Goal: Information Seeking & Learning: Learn about a topic

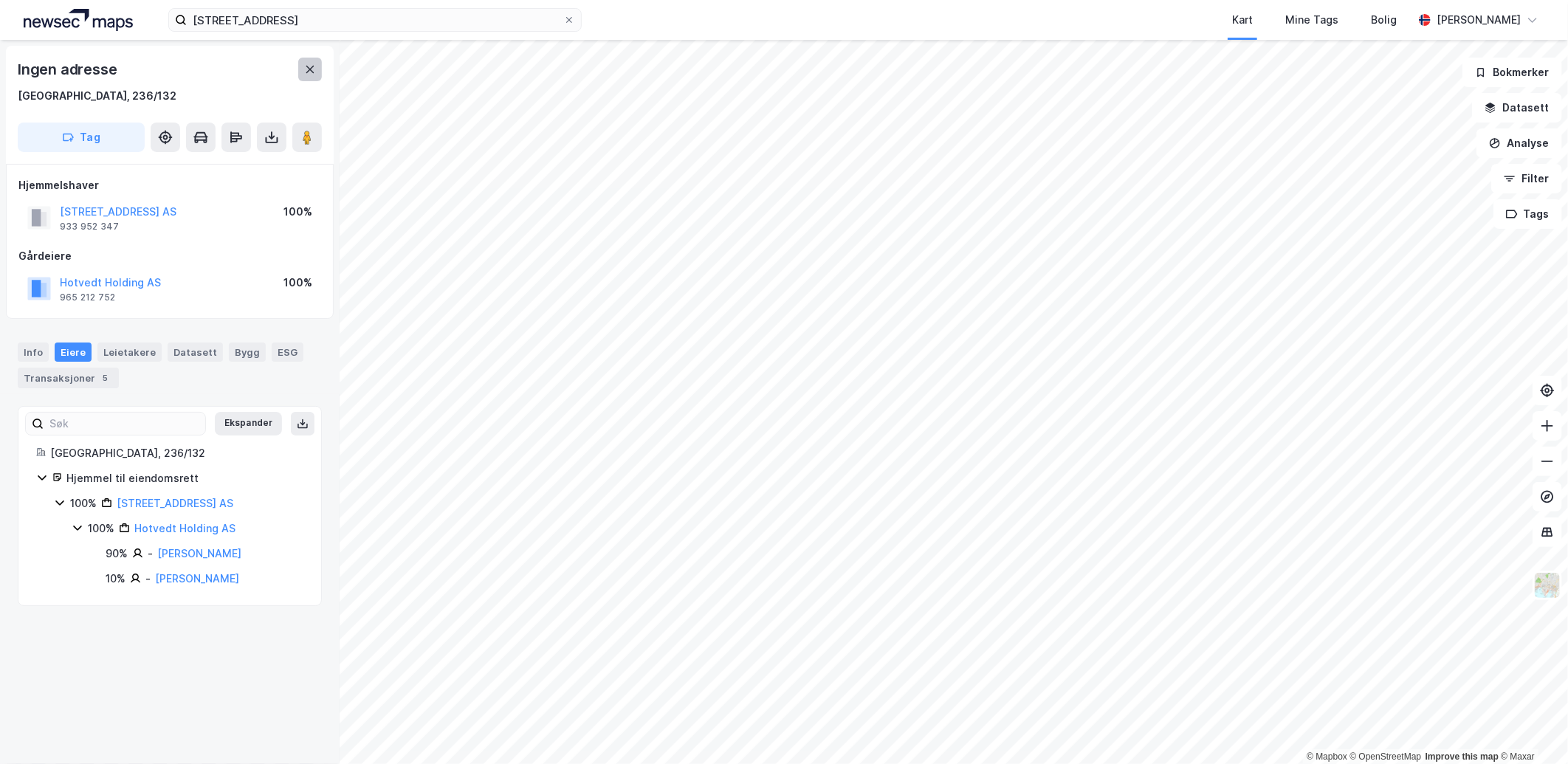
click at [303, 72] on button at bounding box center [310, 69] width 24 height 24
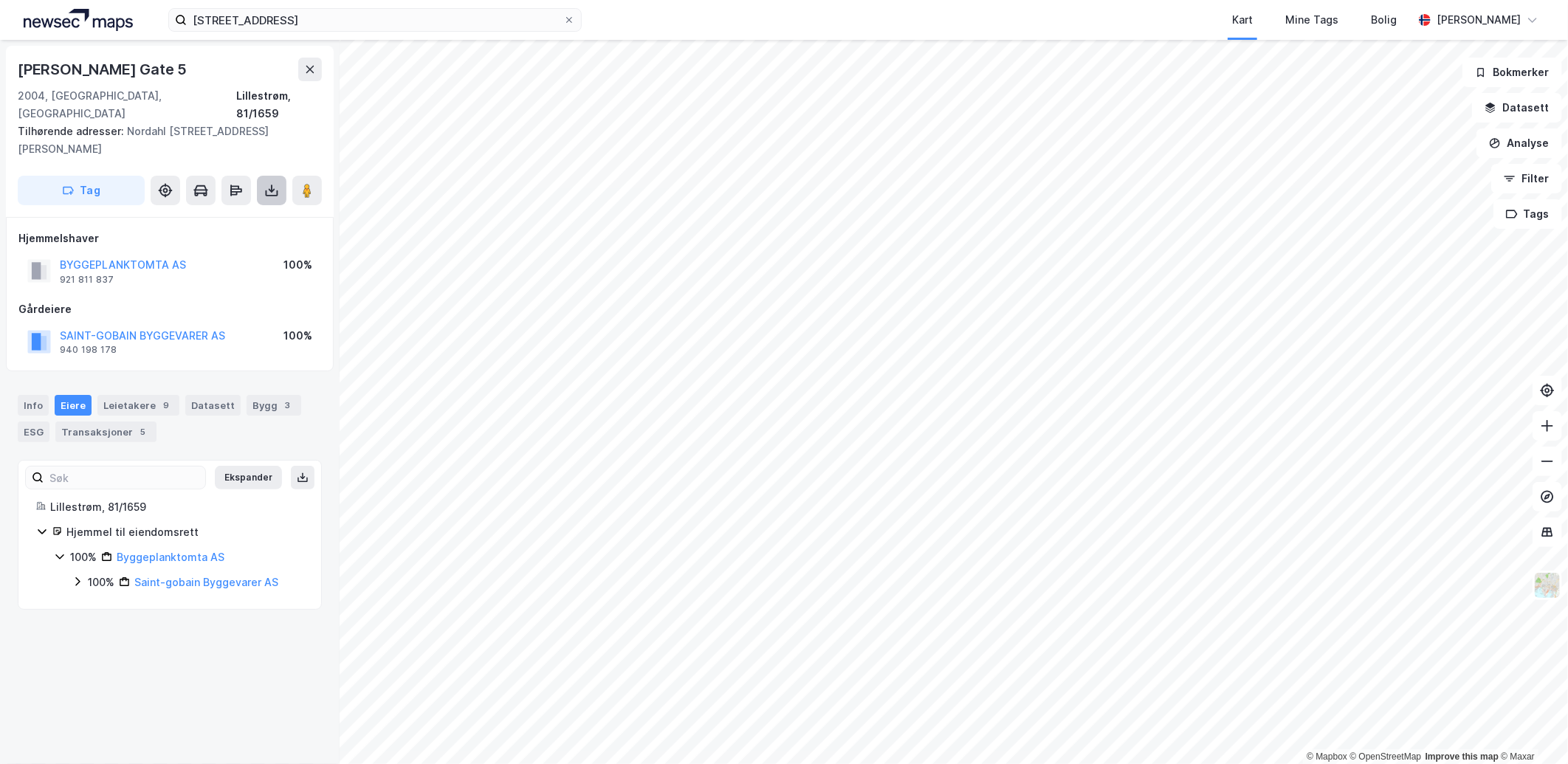
click at [265, 190] on icon at bounding box center [272, 192] width 13 height 6
click at [34, 395] on div "Info" at bounding box center [33, 406] width 31 height 21
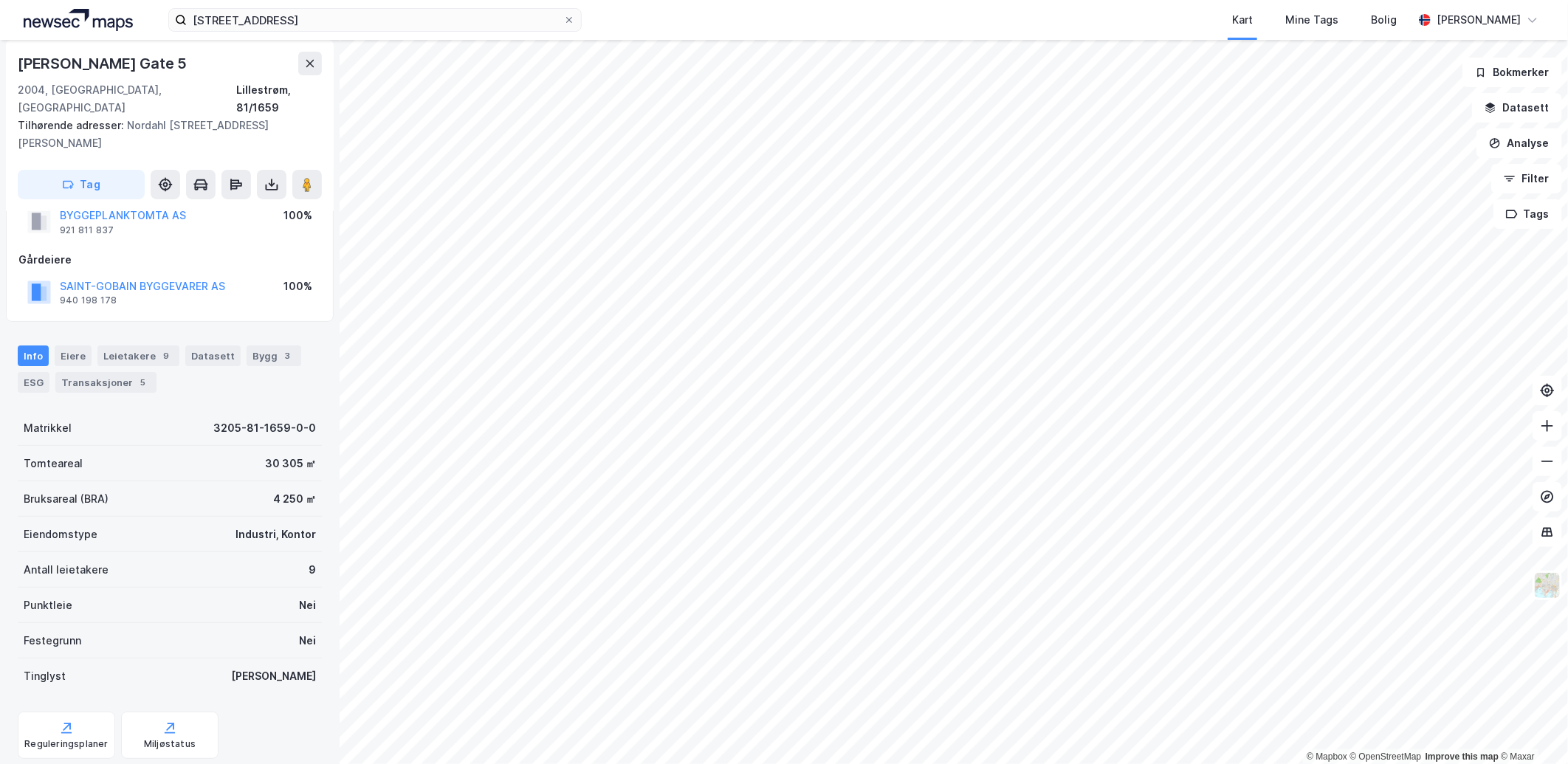
scroll to position [75, 0]
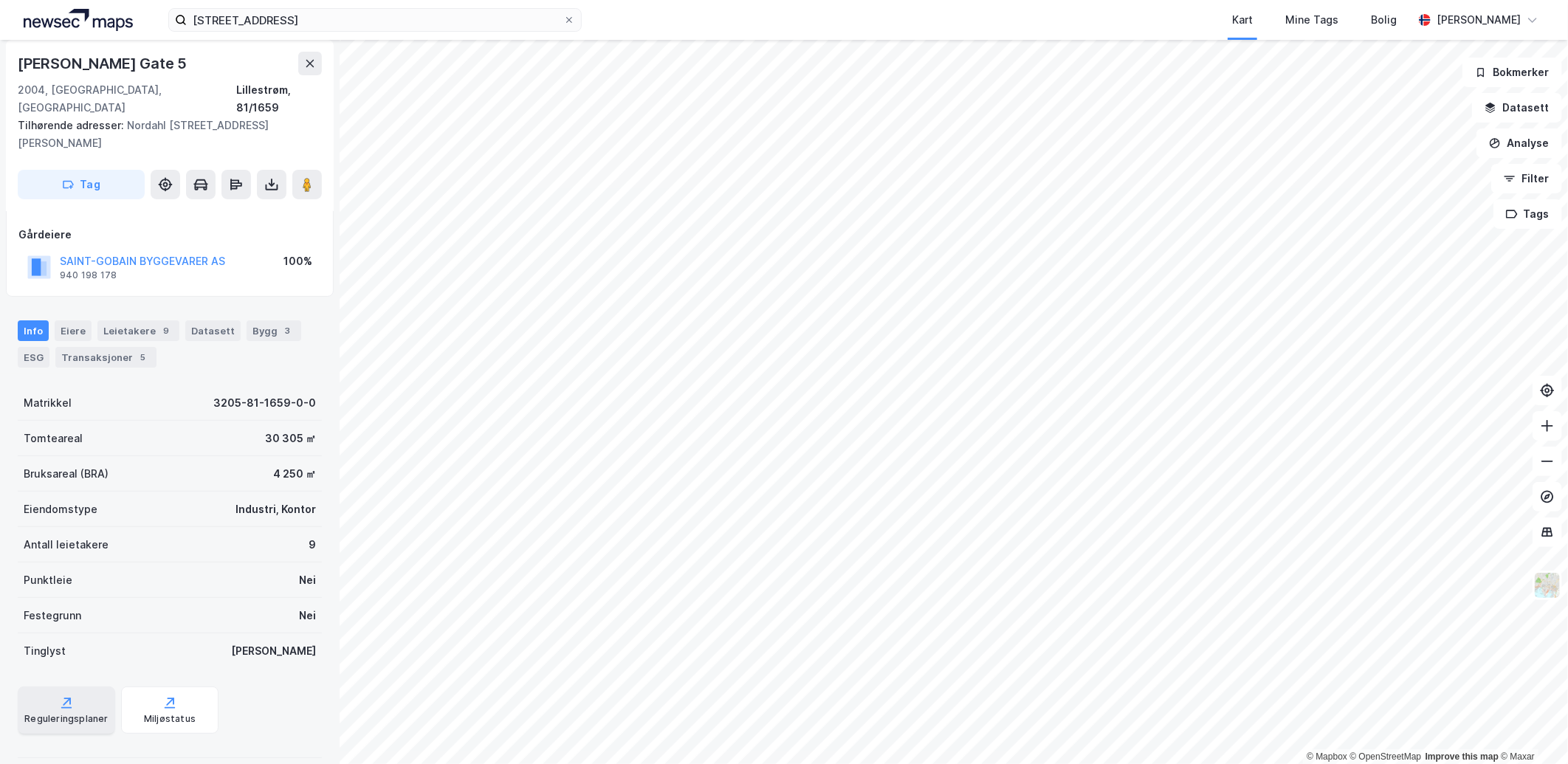
click at [60, 713] on div "Reguleringsplaner" at bounding box center [66, 719] width 84 height 12
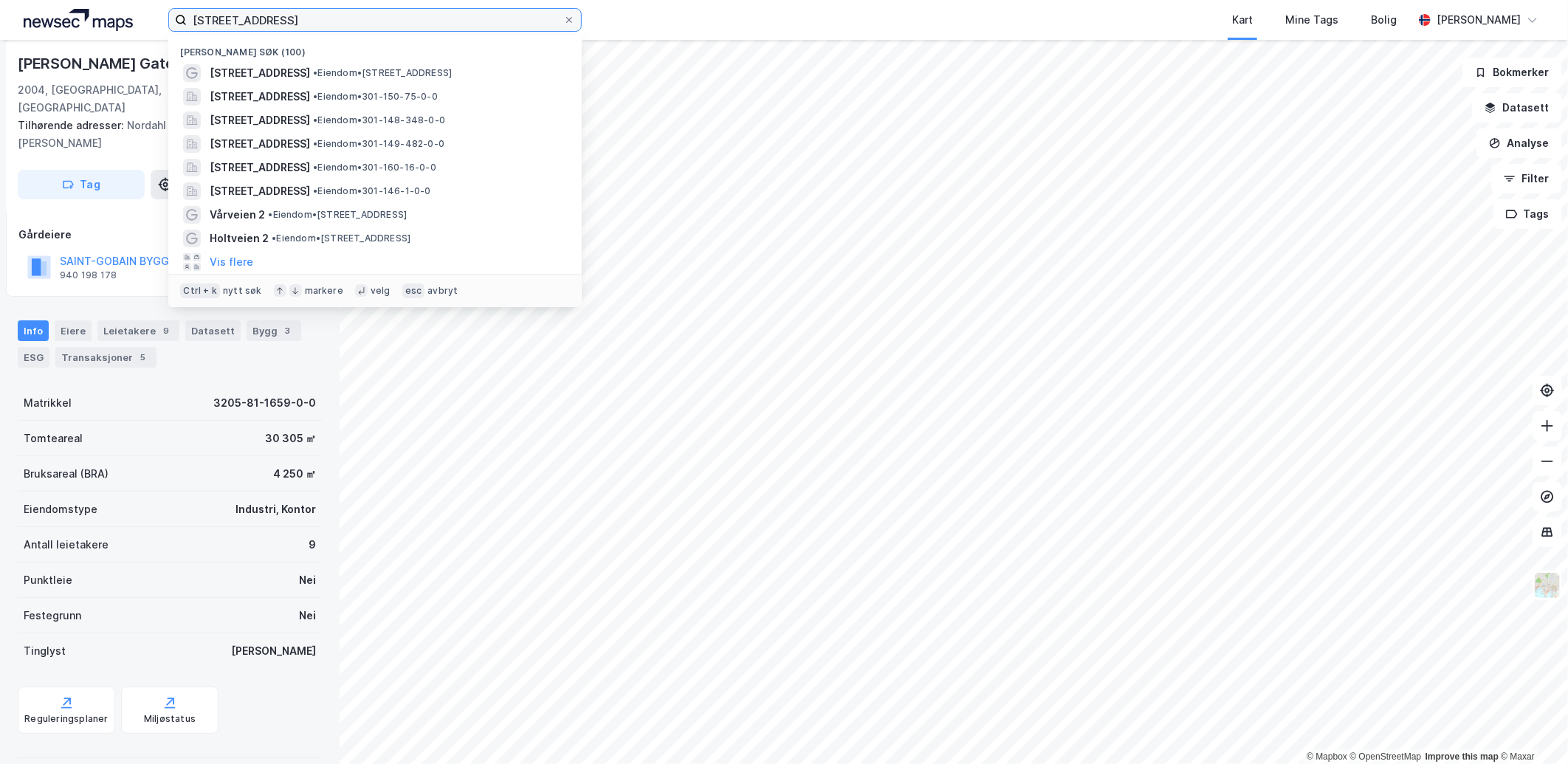
click at [325, 19] on input "[STREET_ADDRESS]" at bounding box center [375, 20] width 376 height 22
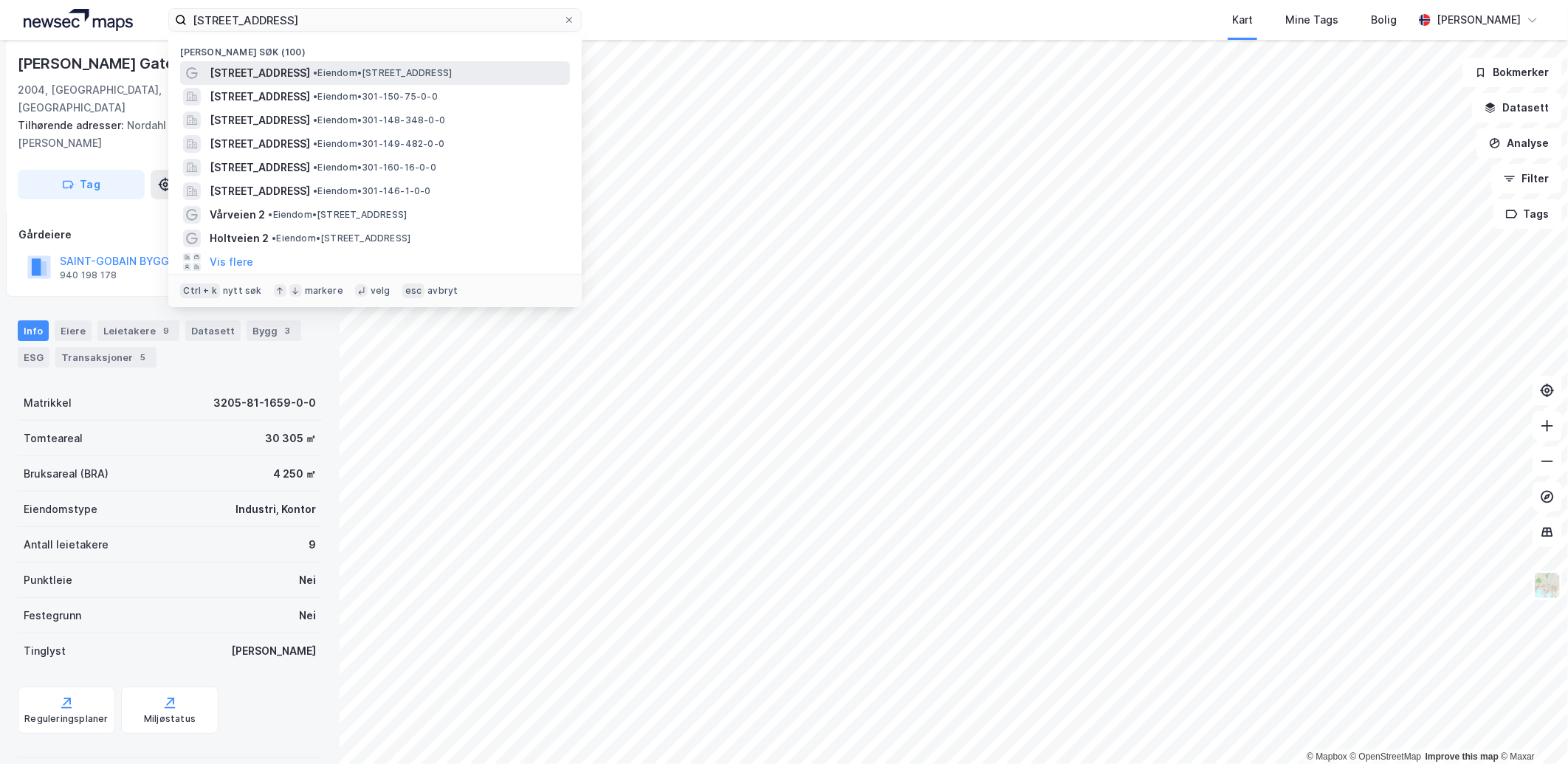
click at [308, 62] on div "[STREET_ADDRESS] • Eiendom • [STREET_ADDRESS]" at bounding box center [375, 73] width 390 height 24
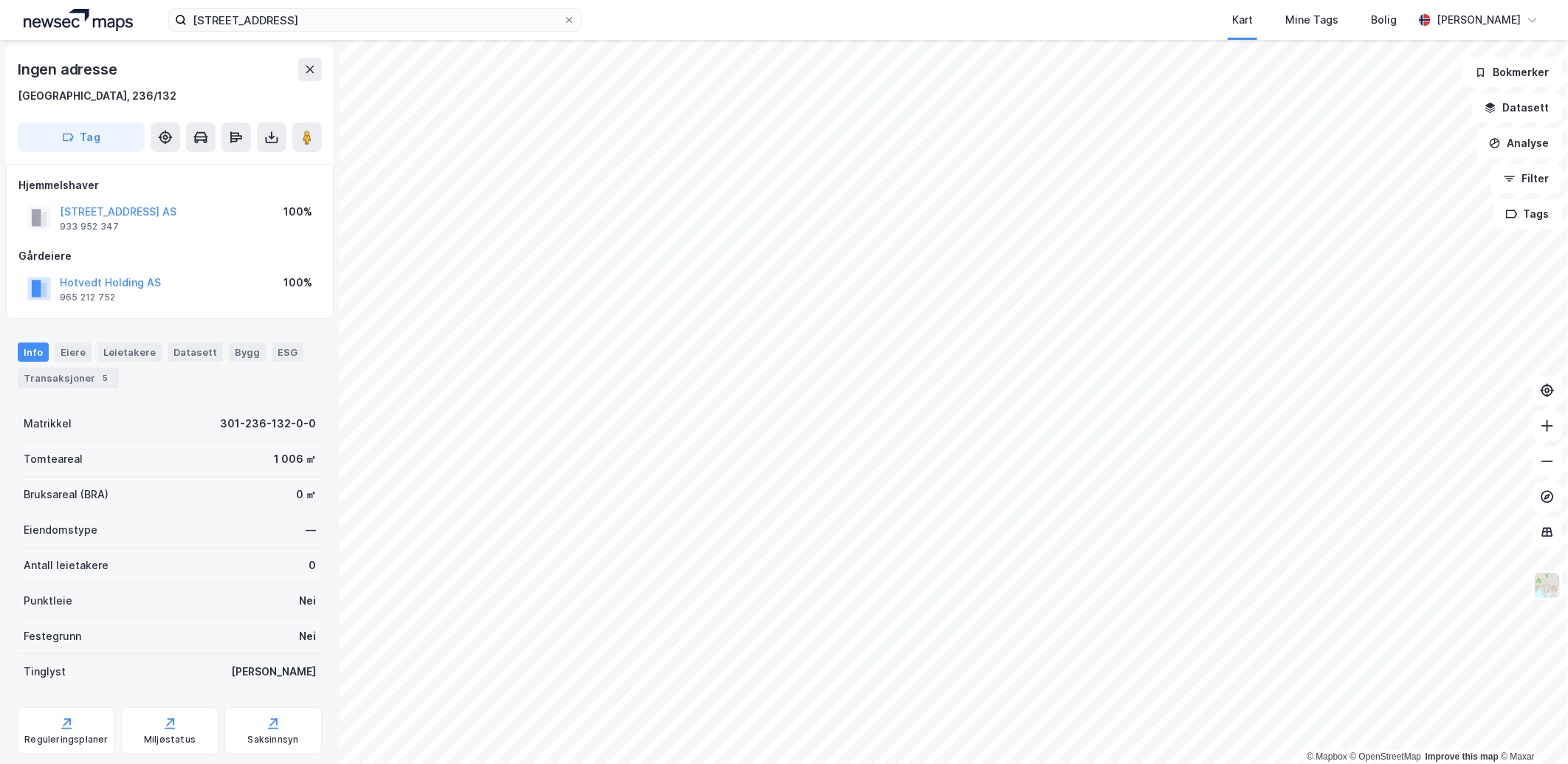
scroll to position [38, 0]
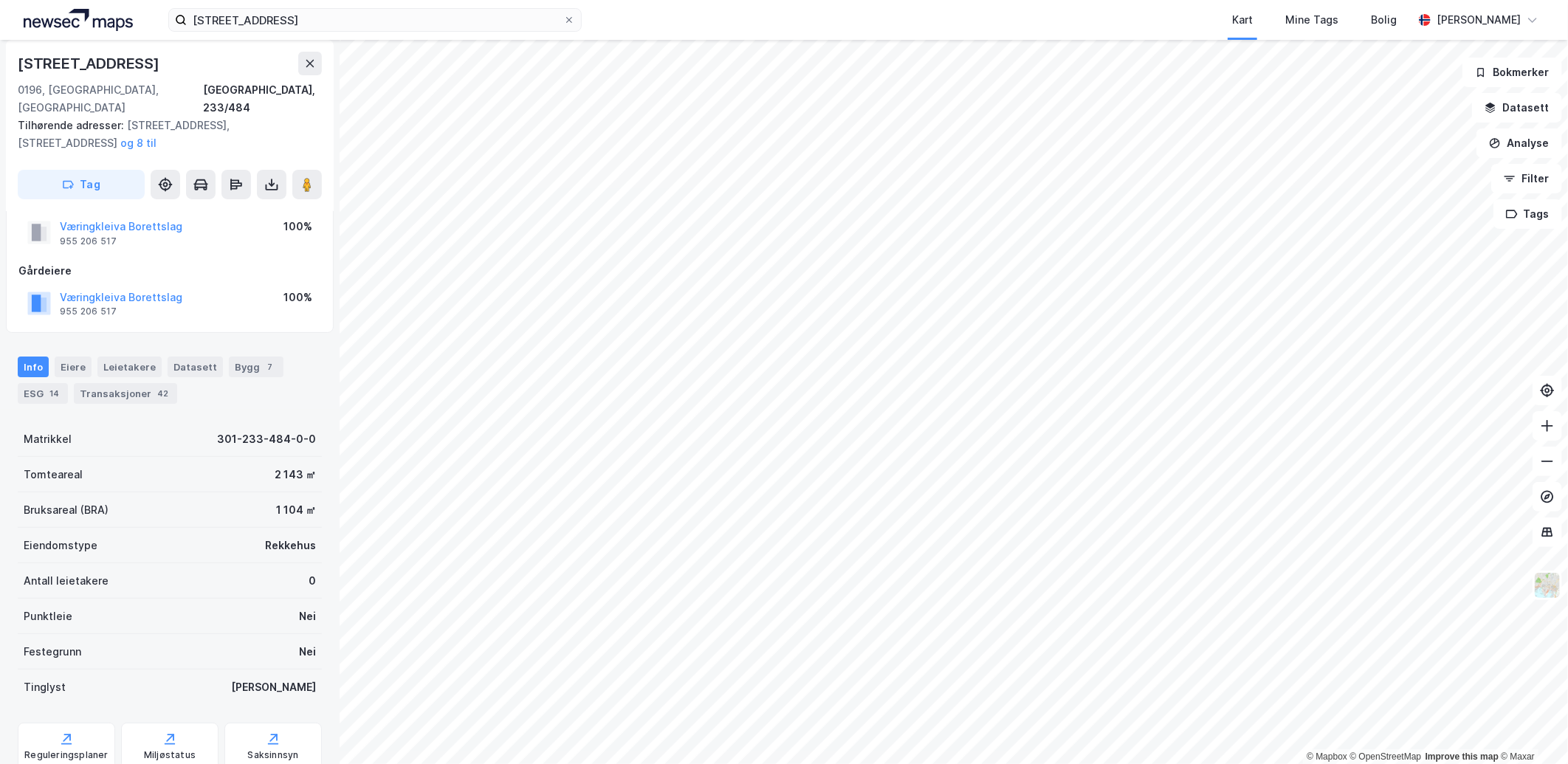
scroll to position [38, 0]
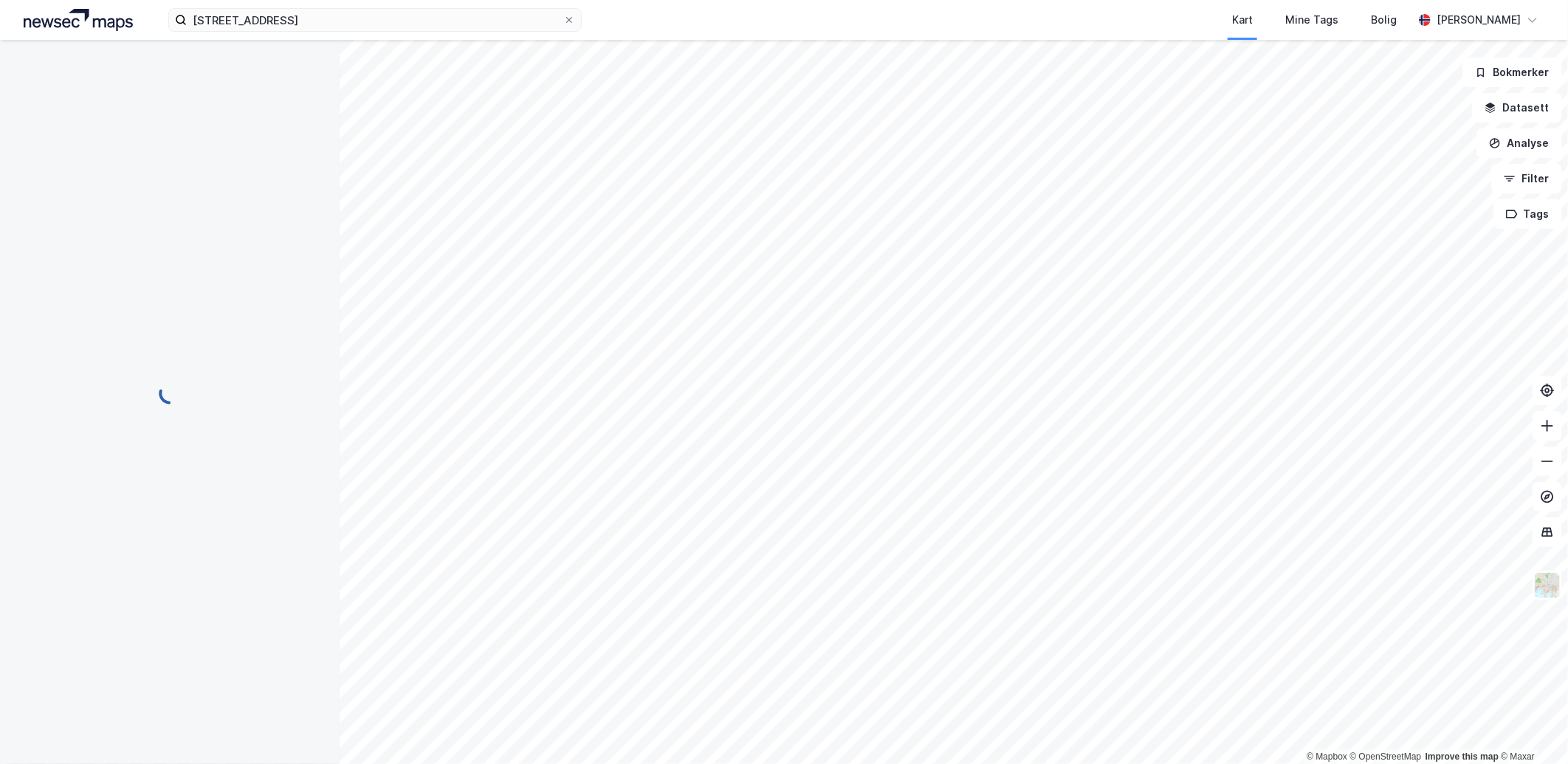
scroll to position [38, 0]
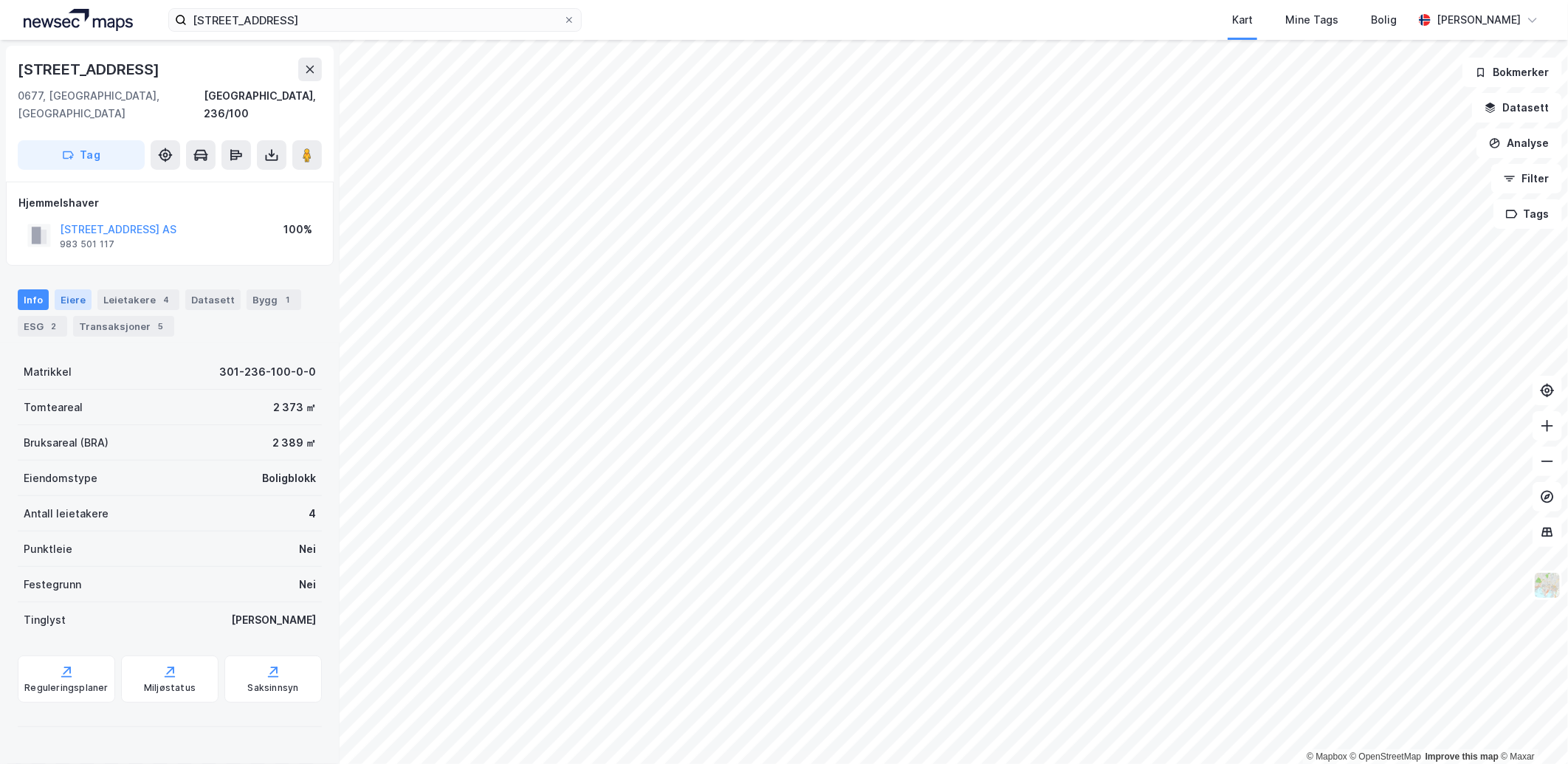
click at [77, 289] on div "Eiere" at bounding box center [73, 300] width 37 height 21
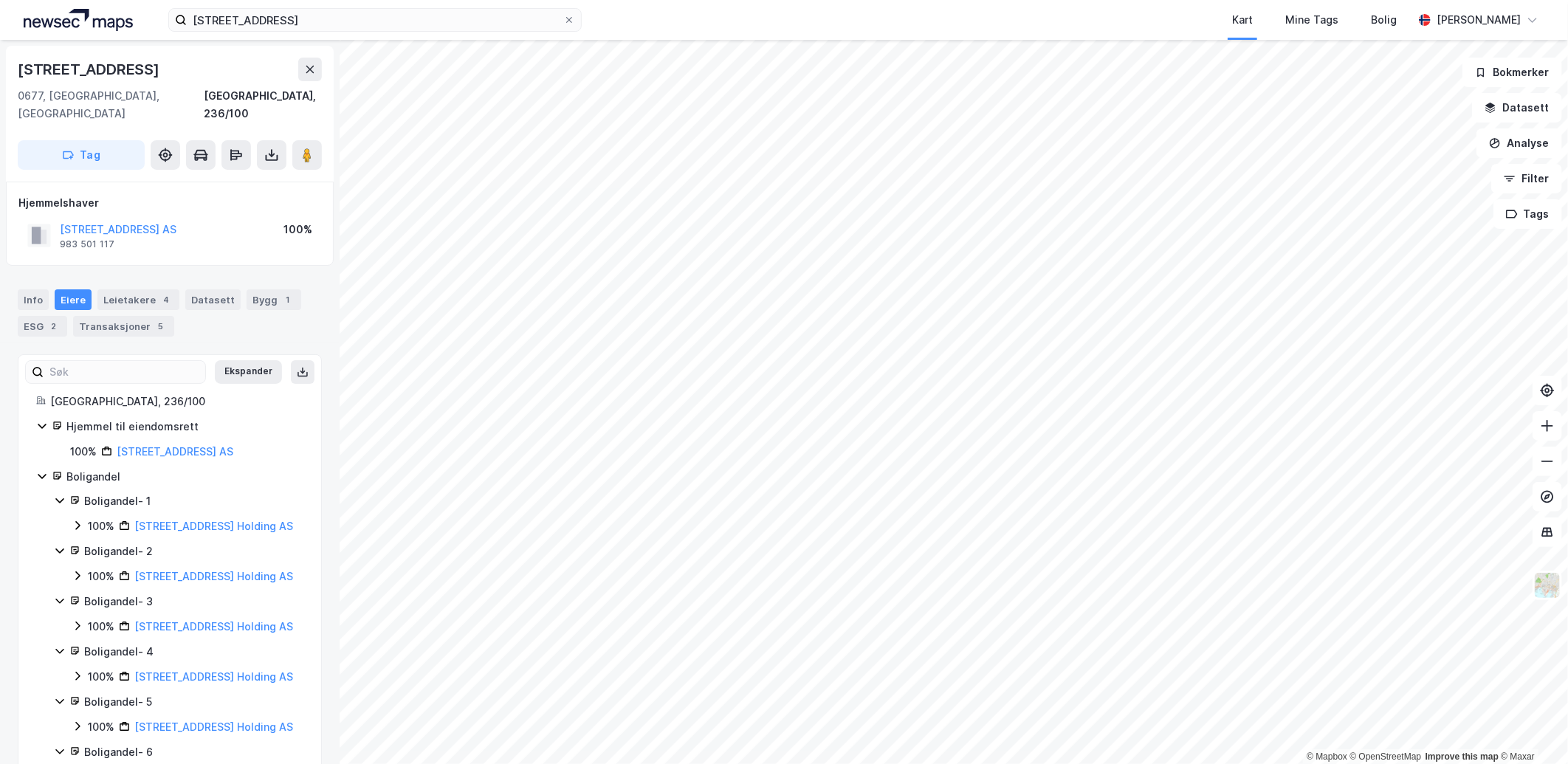
click at [79, 519] on icon at bounding box center [77, 525] width 12 height 12
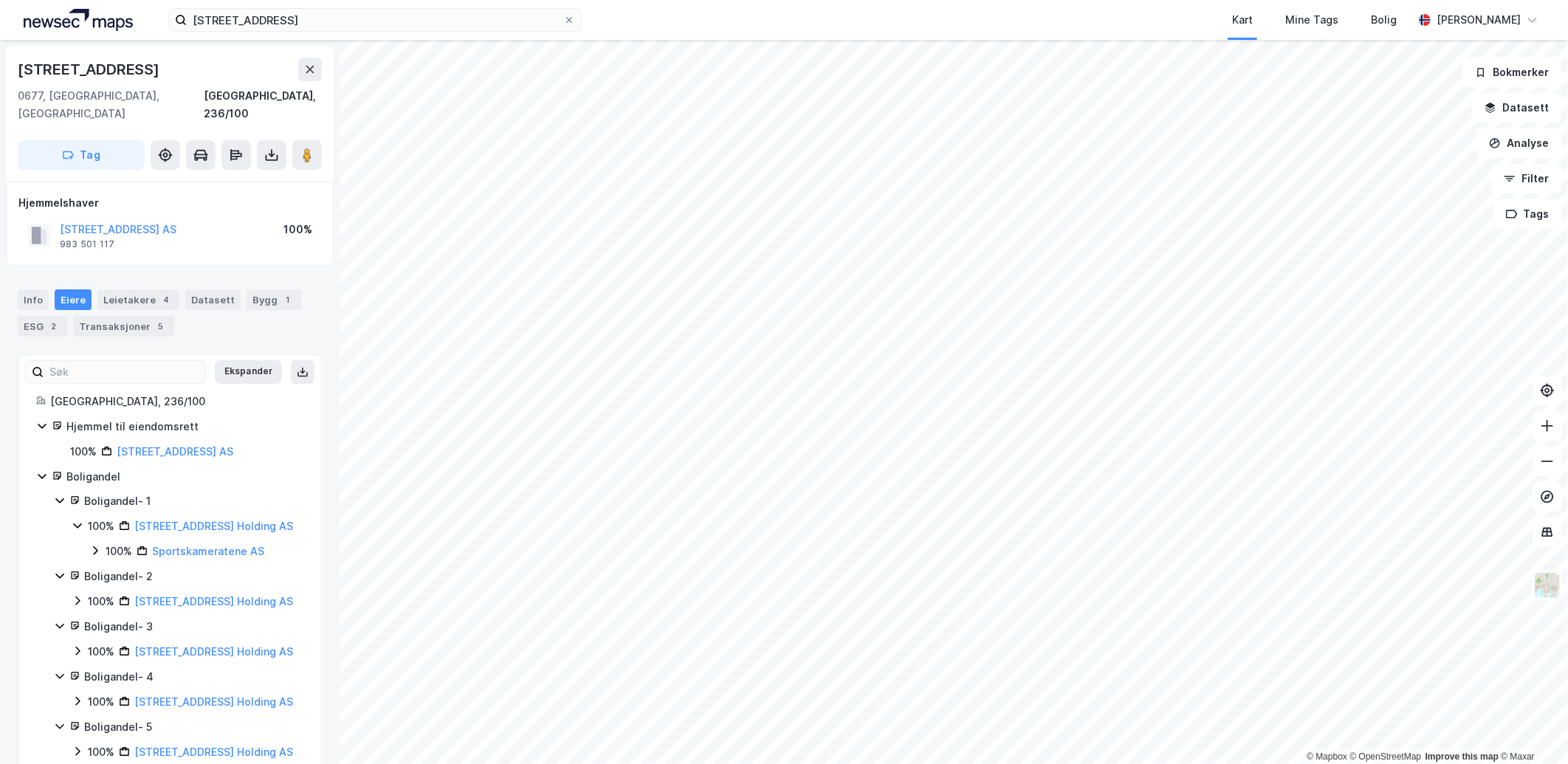
click at [91, 545] on icon at bounding box center [95, 550] width 12 height 12
click at [112, 570] on icon at bounding box center [112, 575] width 12 height 12
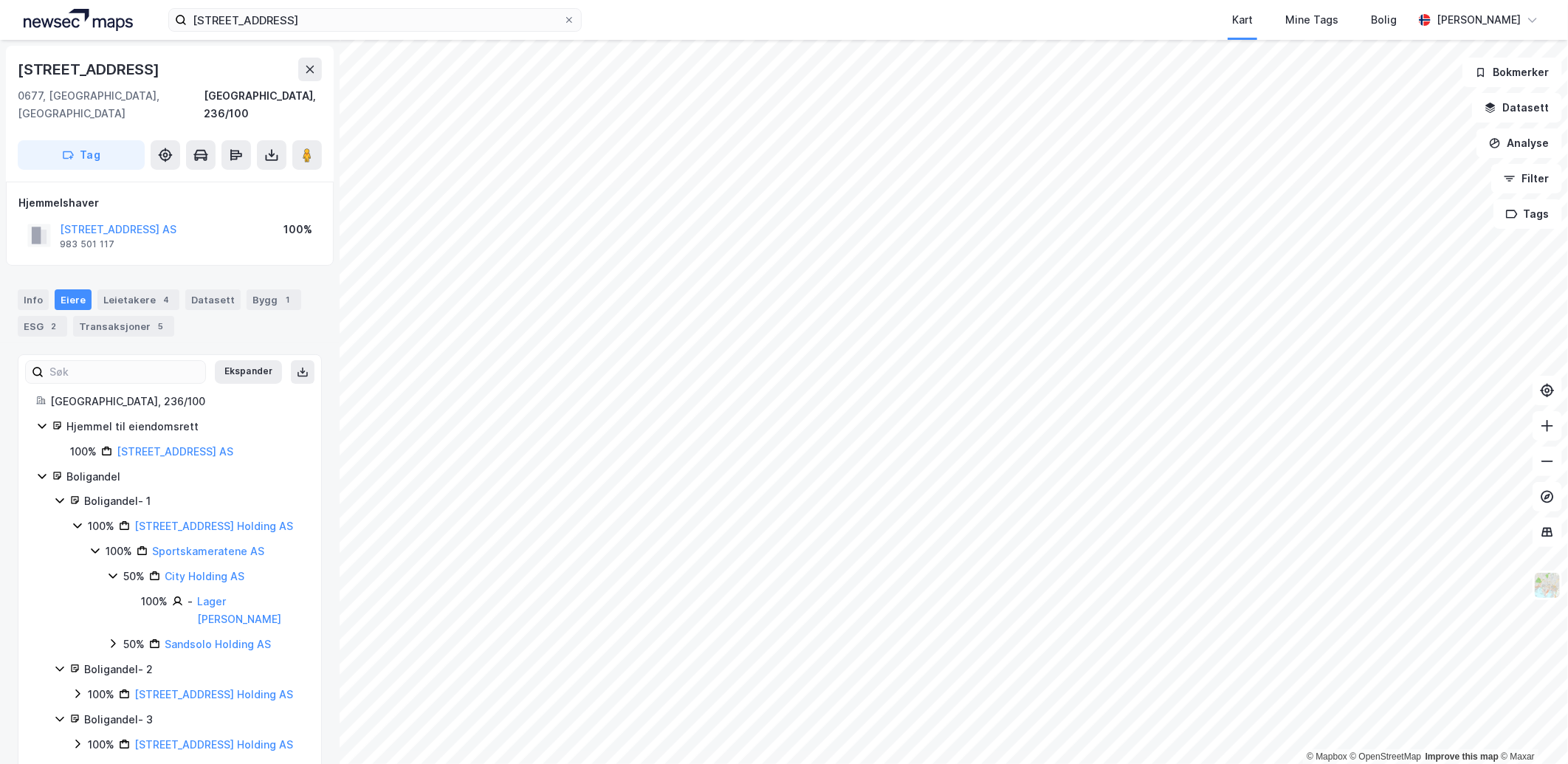
click at [116, 637] on icon at bounding box center [112, 643] width 12 height 12
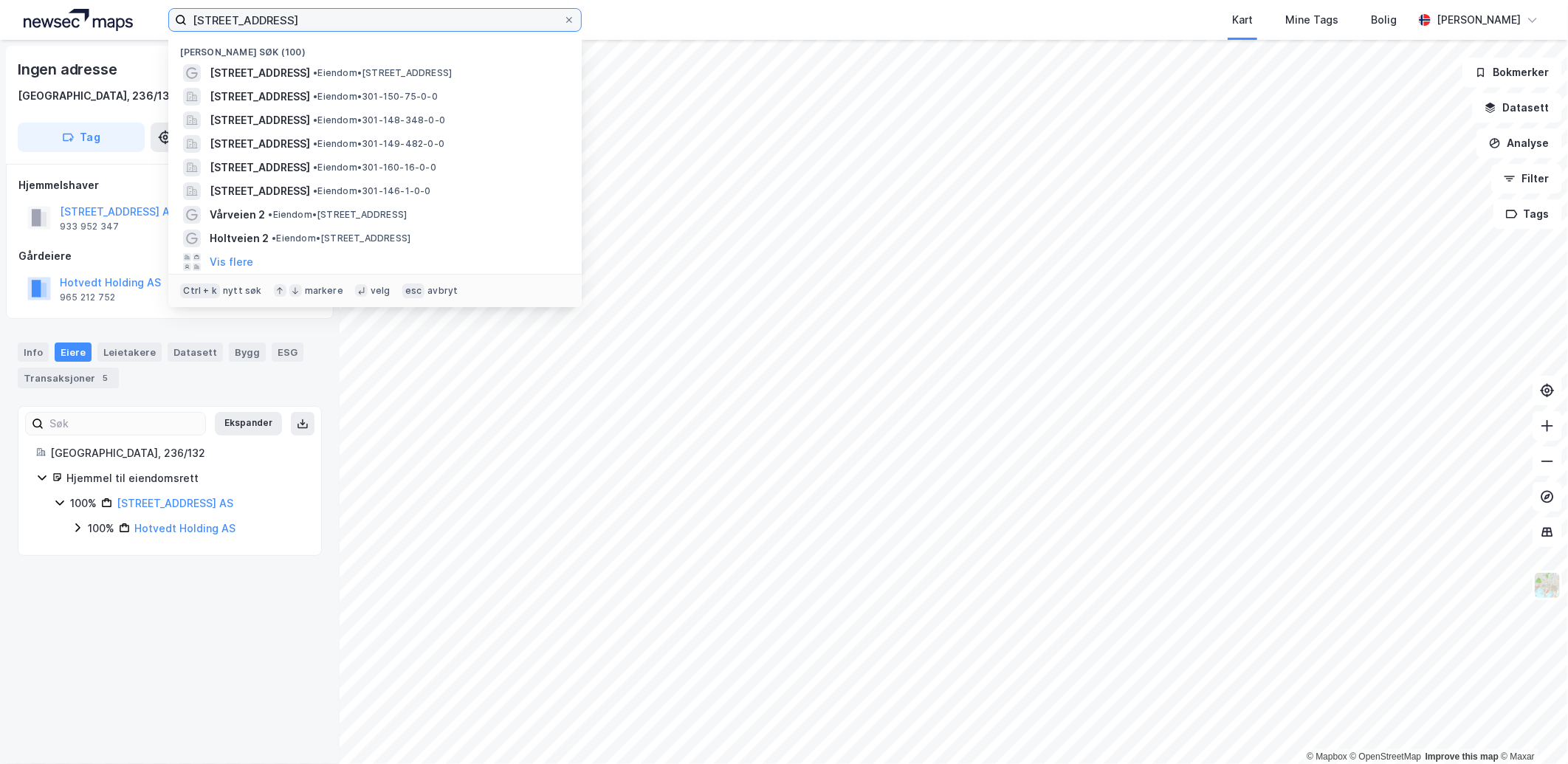
click at [305, 15] on input "[STREET_ADDRESS]" at bounding box center [375, 20] width 376 height 22
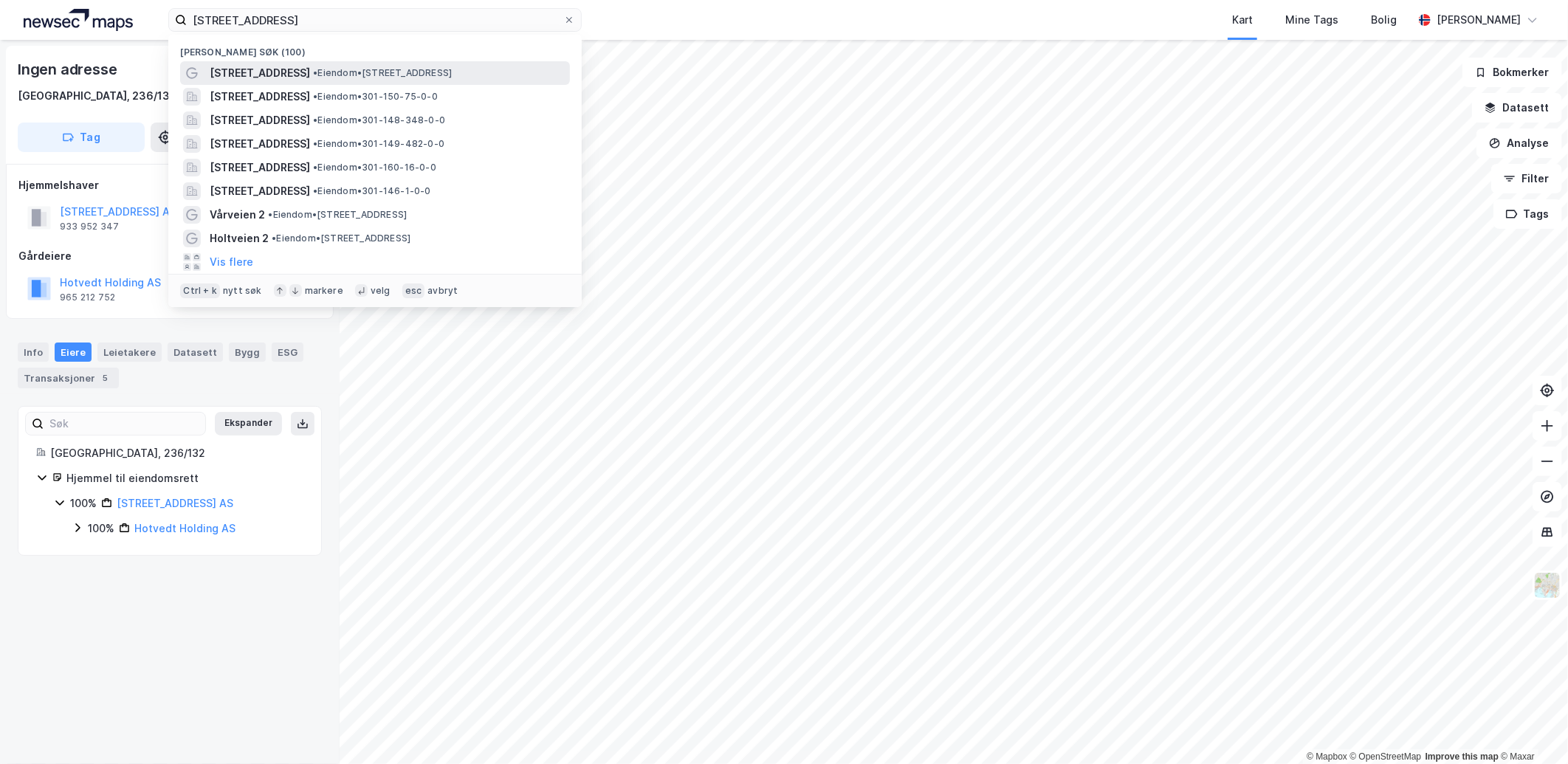
click at [295, 69] on span "[STREET_ADDRESS]" at bounding box center [260, 73] width 100 height 18
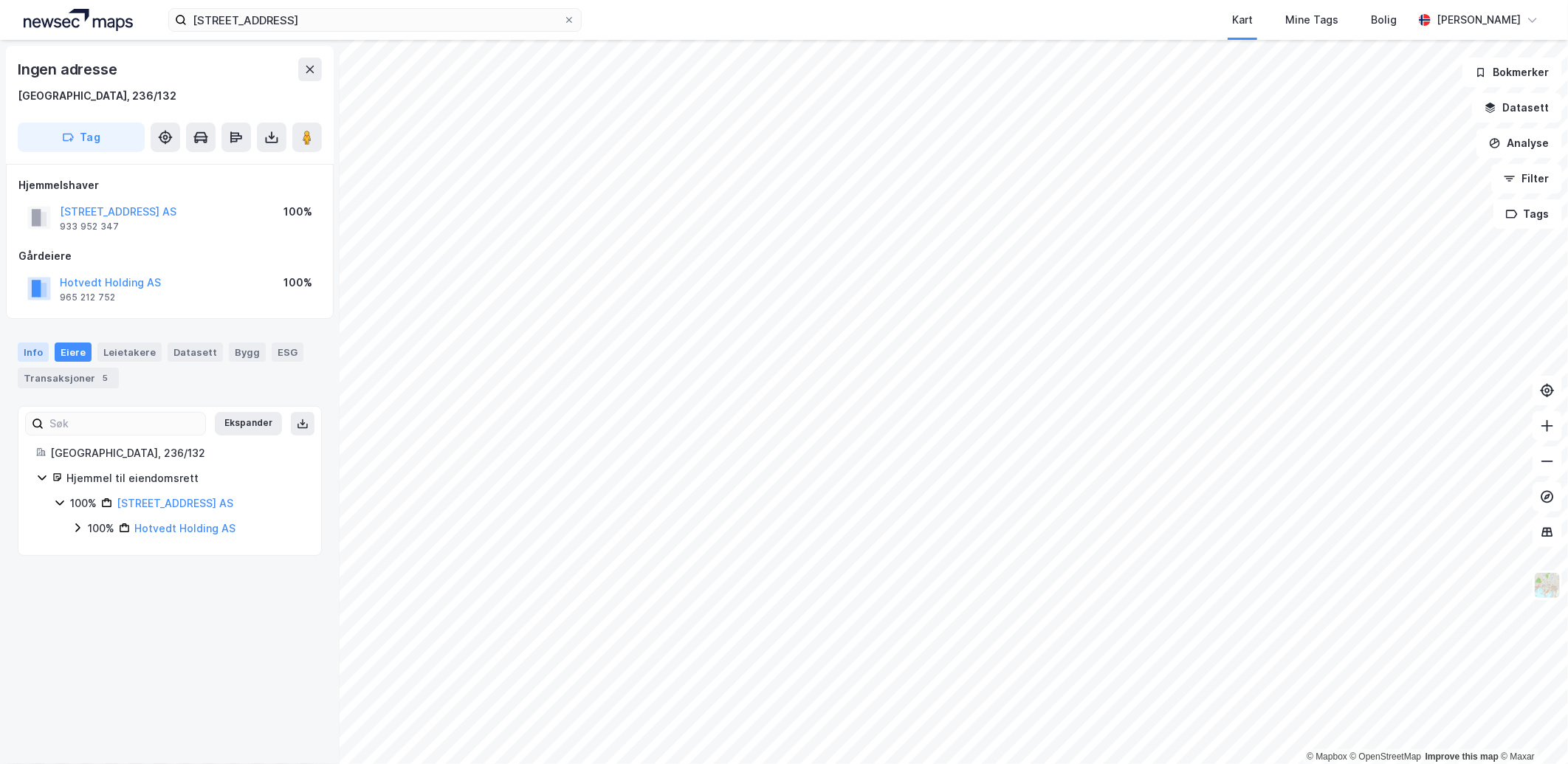
click at [33, 347] on div "Info" at bounding box center [33, 352] width 31 height 19
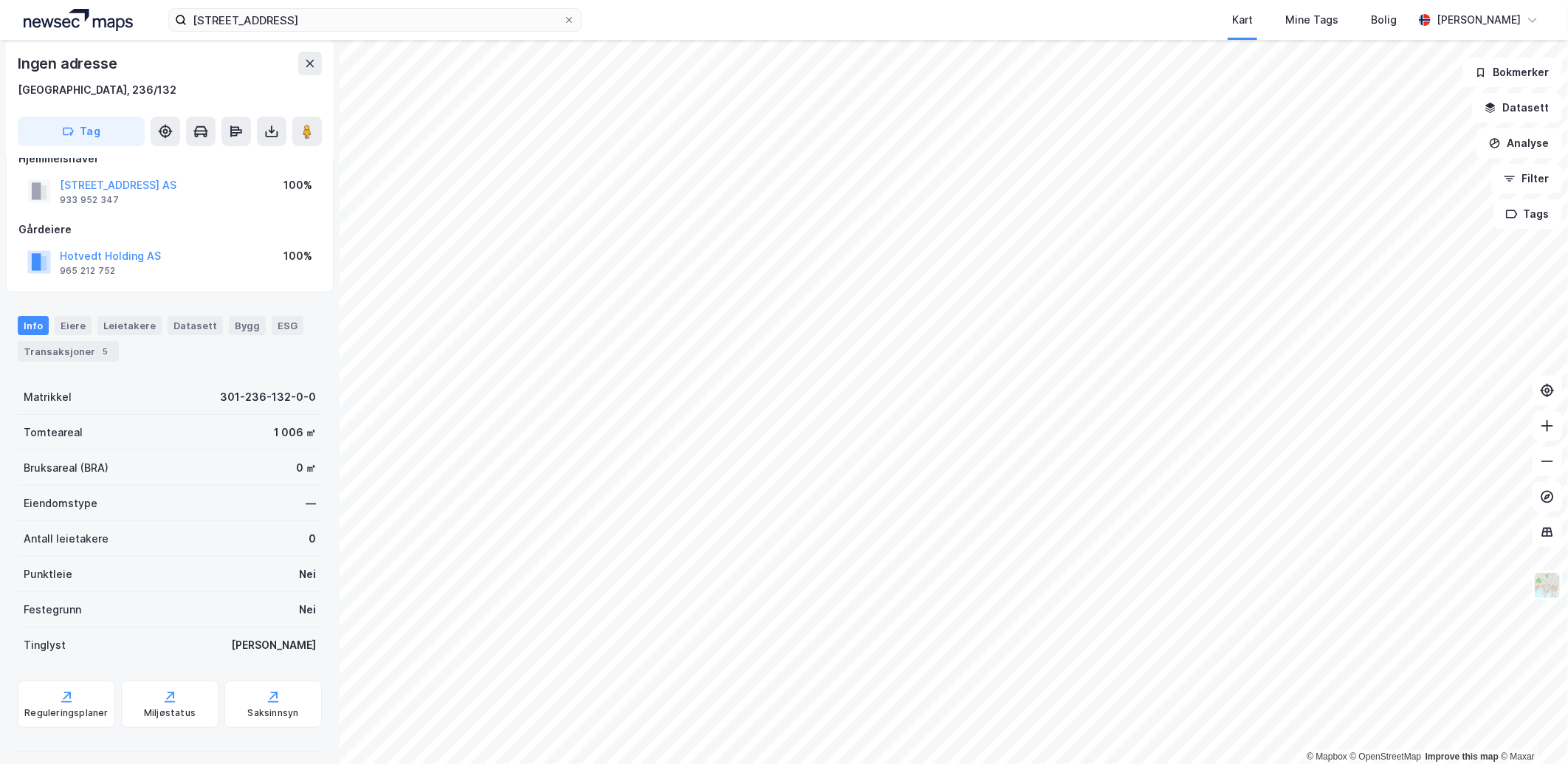
scroll to position [37, 0]
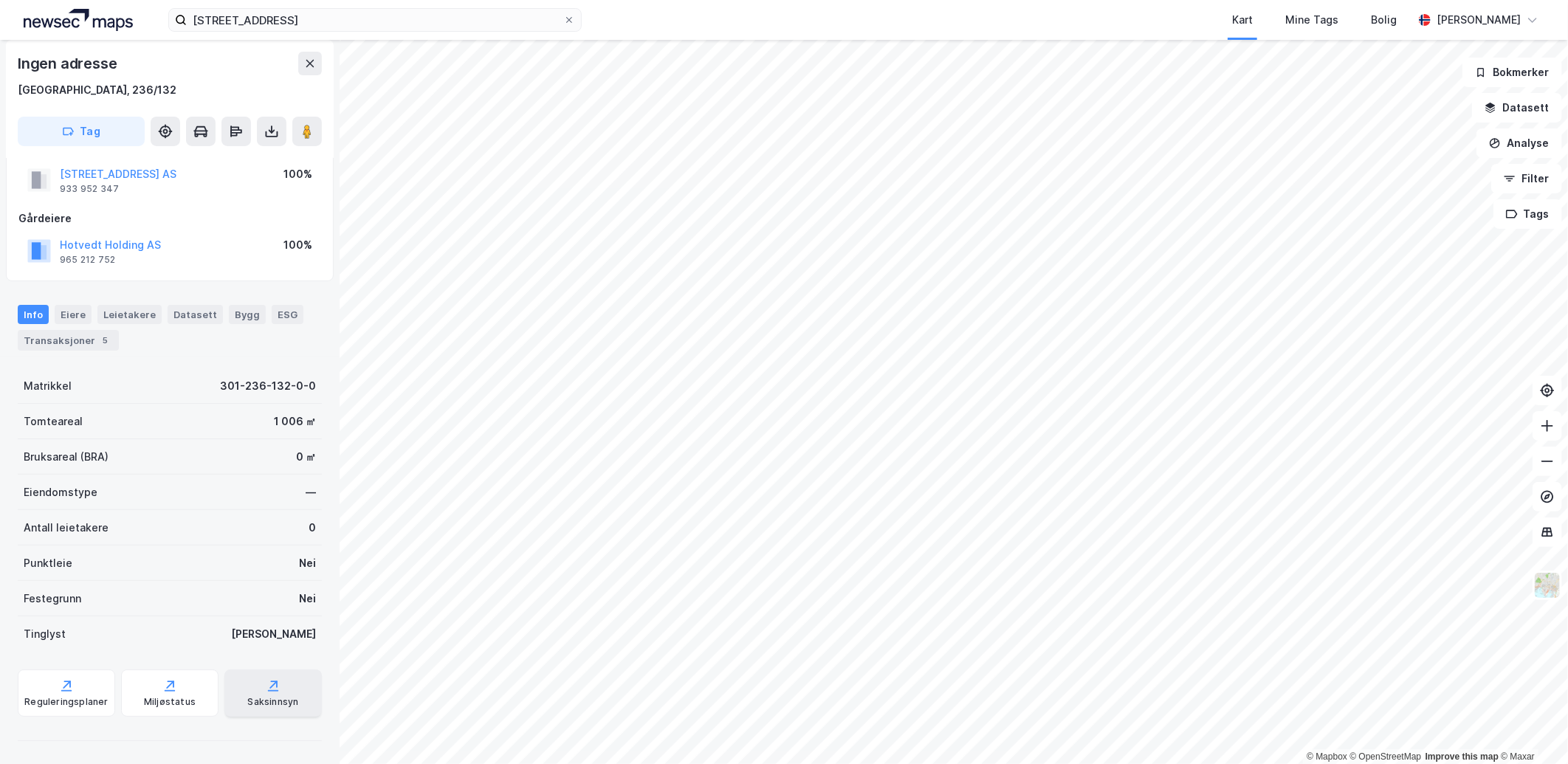
click at [273, 706] on div "Saksinnsyn" at bounding box center [273, 701] width 51 height 12
